Goal: Find specific page/section

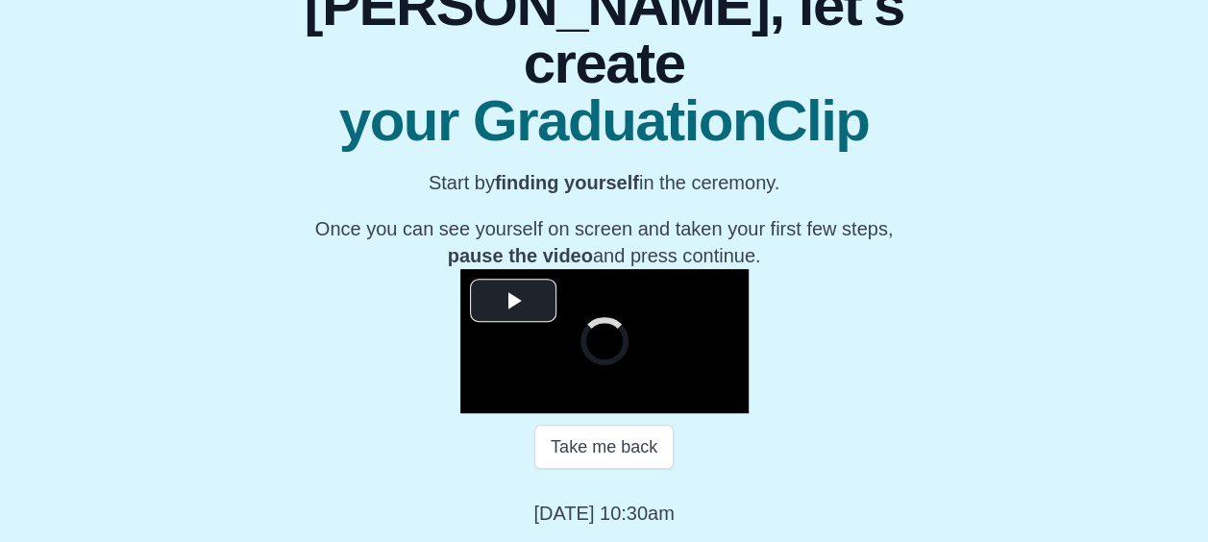
scroll to position [260, 0]
click at [513, 301] on span "Video Player" at bounding box center [513, 301] width 0 height 0
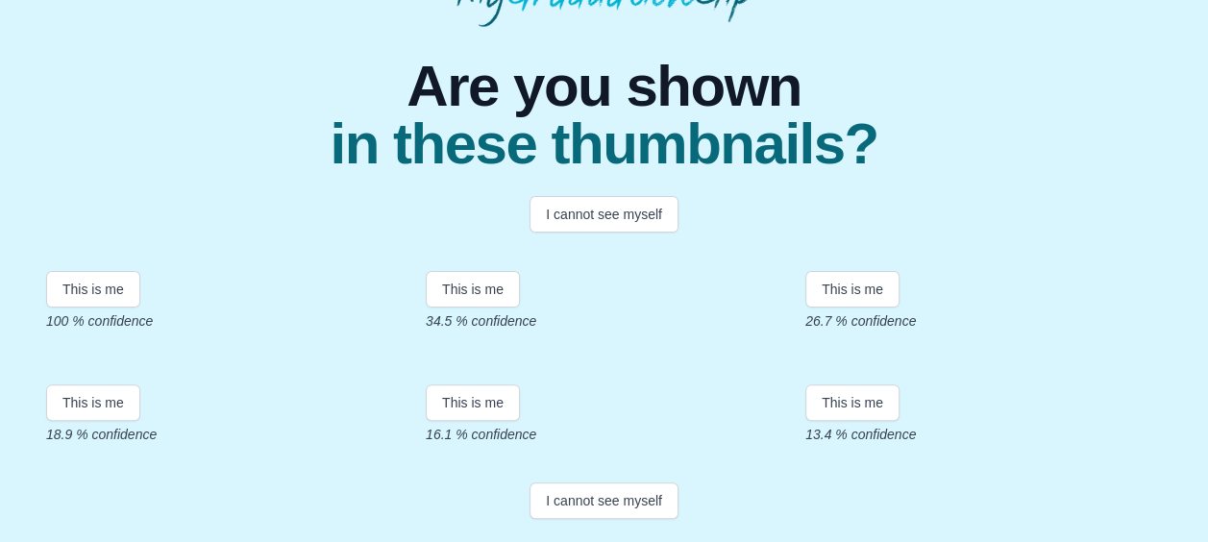
scroll to position [254, 0]
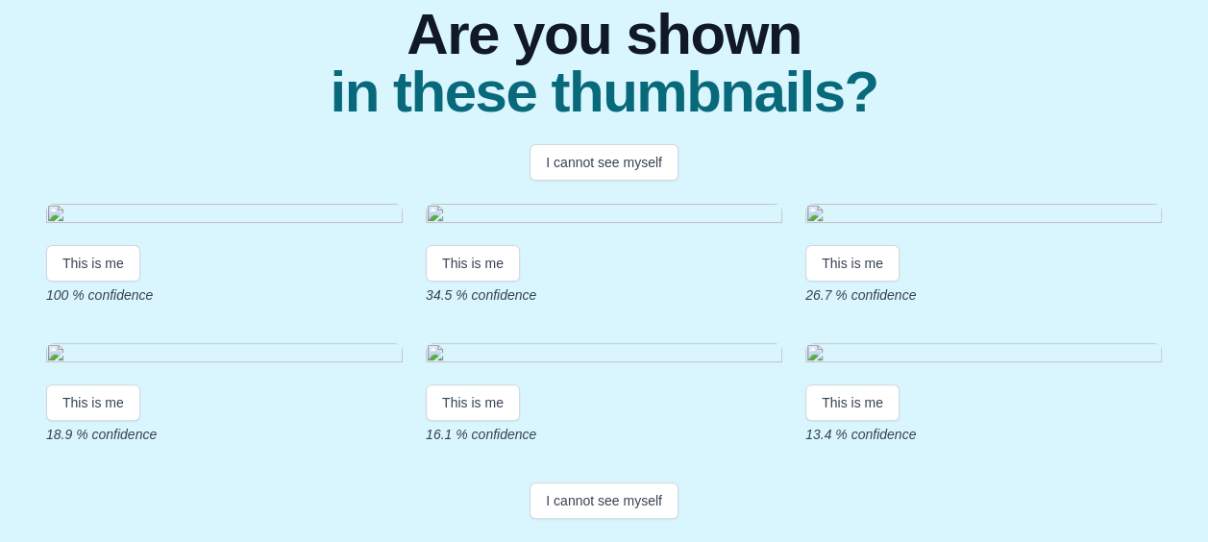
click at [223, 204] on img at bounding box center [224, 217] width 357 height 26
